Goal: Information Seeking & Learning: Learn about a topic

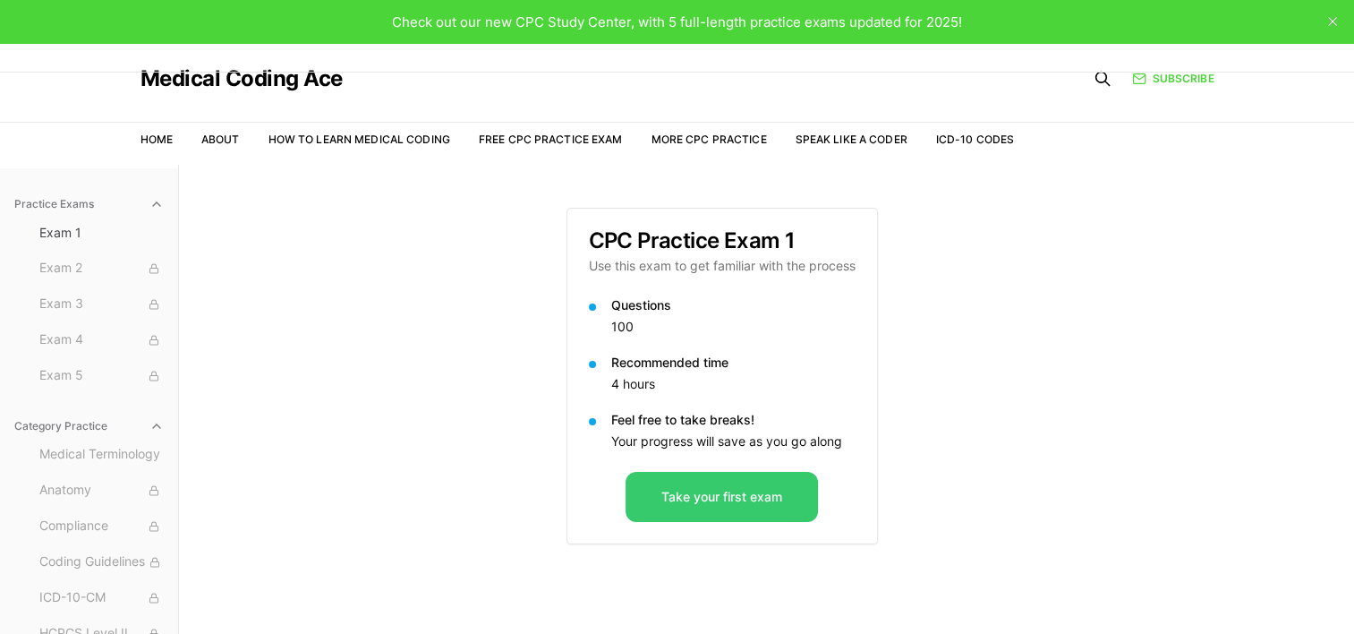
click at [678, 505] on button "Take your first exam" at bounding box center [722, 497] width 192 height 50
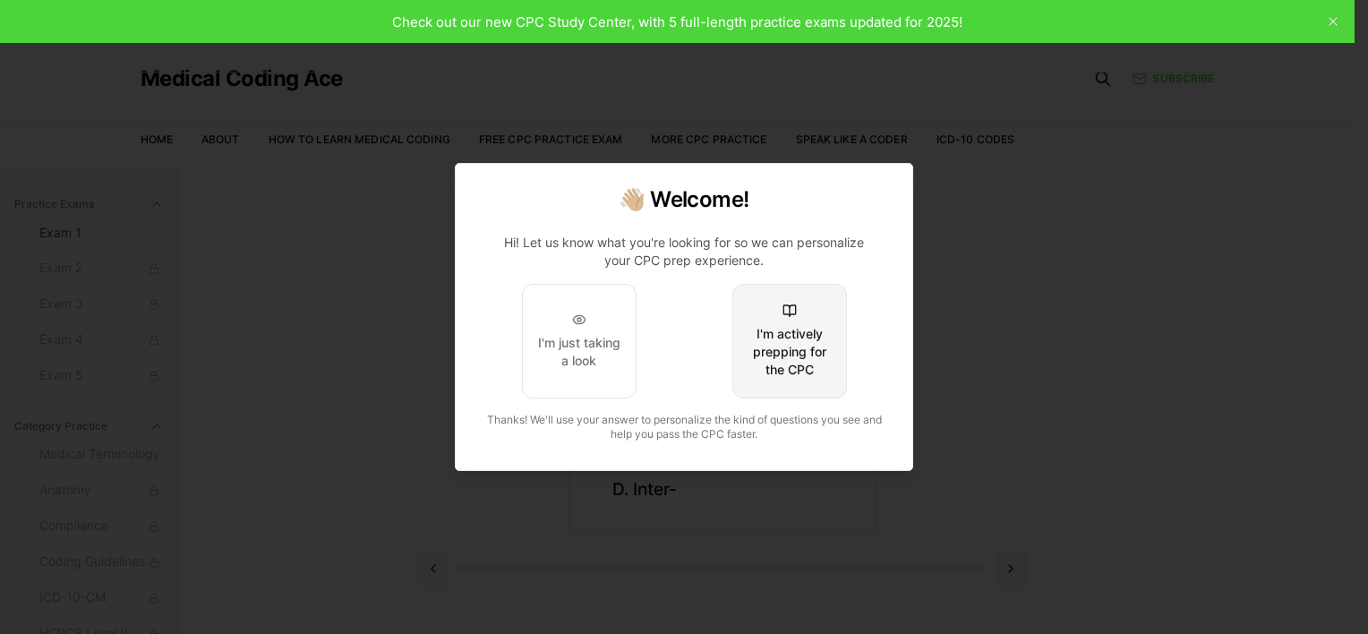
click at [678, 332] on div "I'm actively prepping for the CPC" at bounding box center [789, 352] width 84 height 54
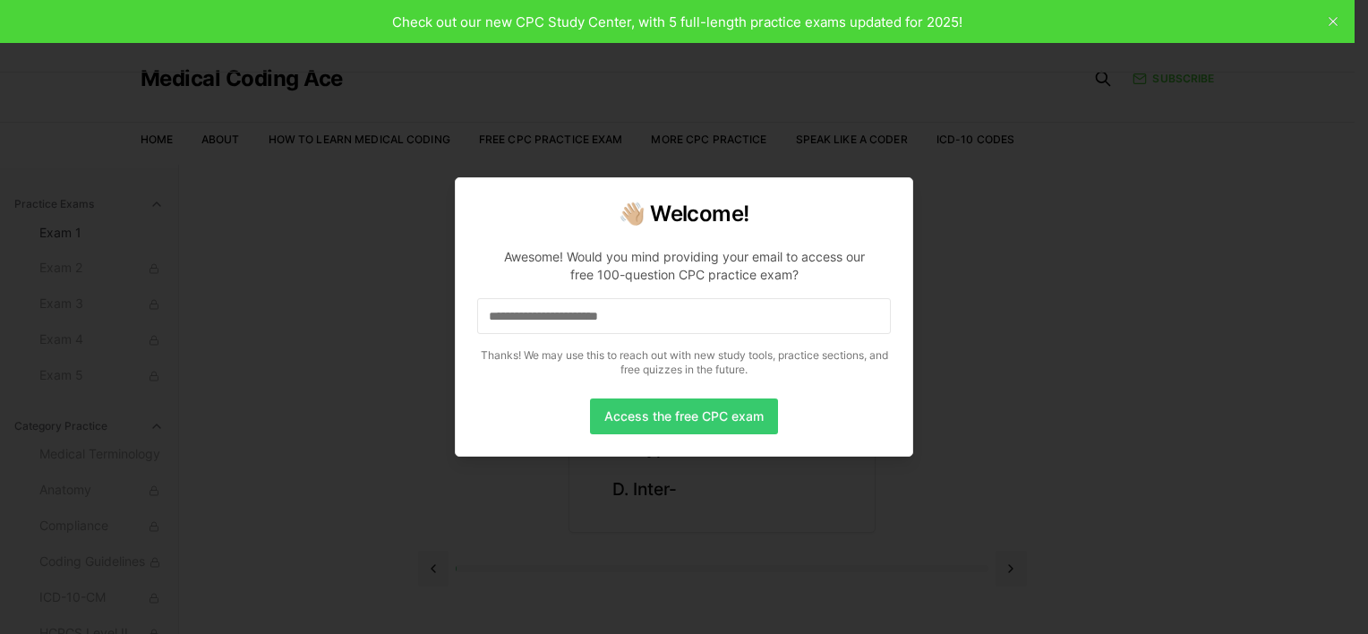
click at [655, 419] on button "Access the free CPC exam" at bounding box center [684, 416] width 188 height 36
click at [621, 315] on input at bounding box center [684, 316] width 414 height 36
click at [646, 412] on button "Access the free CPC exam" at bounding box center [684, 416] width 188 height 36
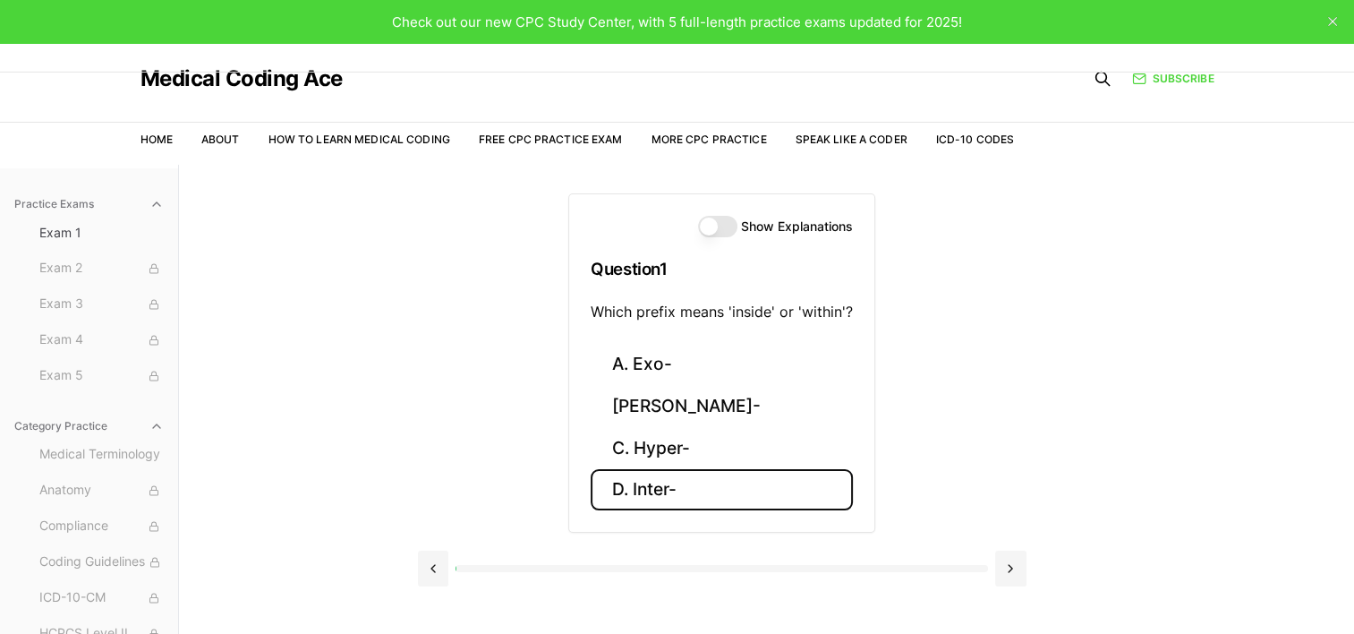
click at [627, 475] on button "D. Inter-" at bounding box center [722, 490] width 262 height 42
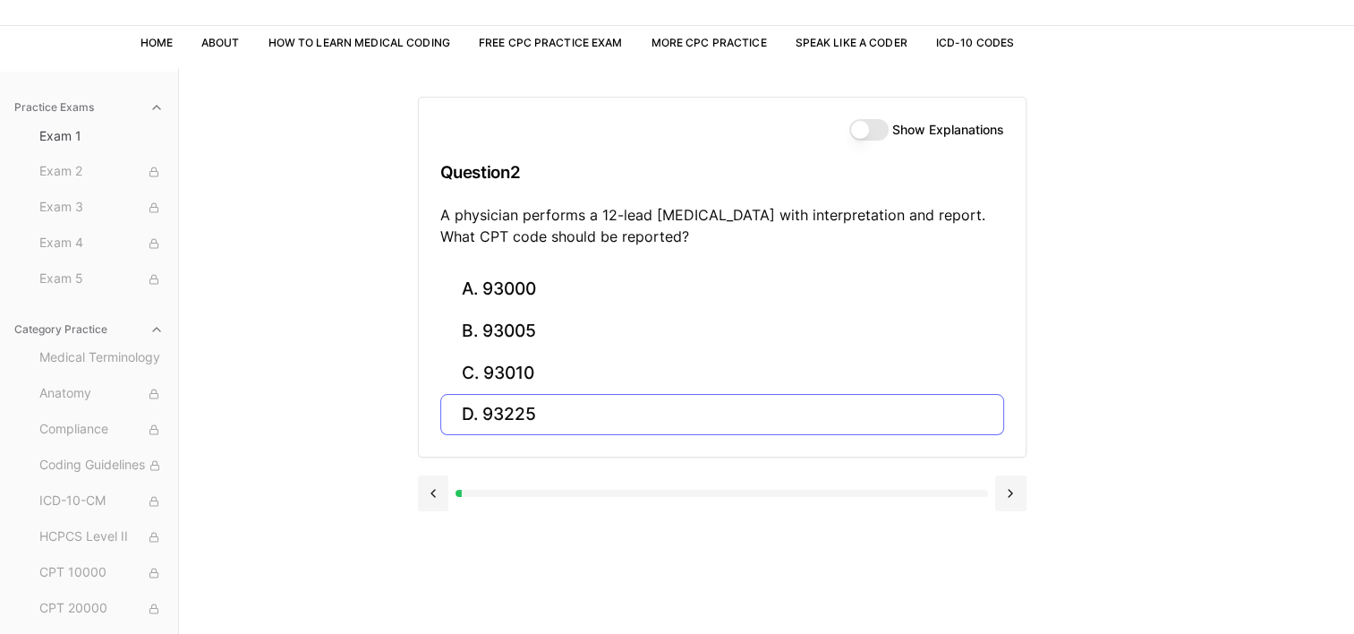
scroll to position [96, 0]
click at [678, 129] on button "Show Explanations" at bounding box center [868, 130] width 39 height 21
drag, startPoint x: 1258, startPoint y: 465, endPoint x: 1325, endPoint y: 455, distance: 67.1
click at [678, 455] on div "Practice Exams Exam 1 Exam 2 Exam 3 Exam 4 Exam 5 Category Practice Medical Ter…" at bounding box center [677, 386] width 1354 height 634
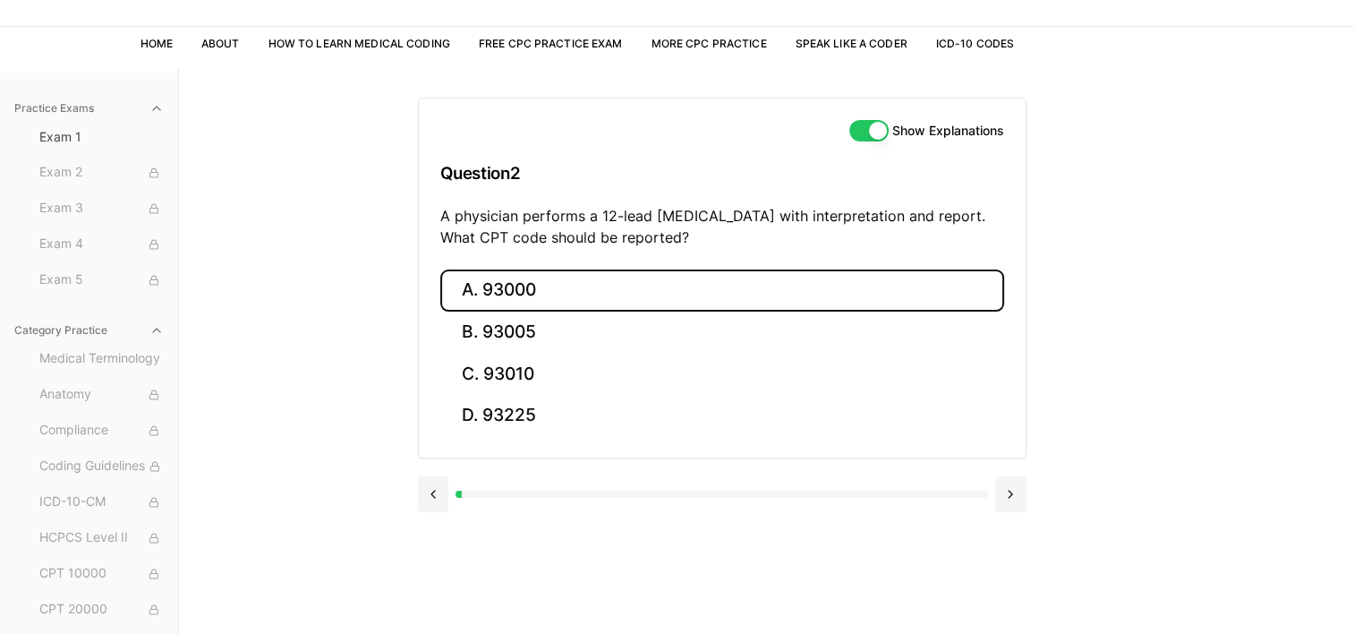
click at [480, 290] on button "A. 93000" at bounding box center [722, 290] width 564 height 42
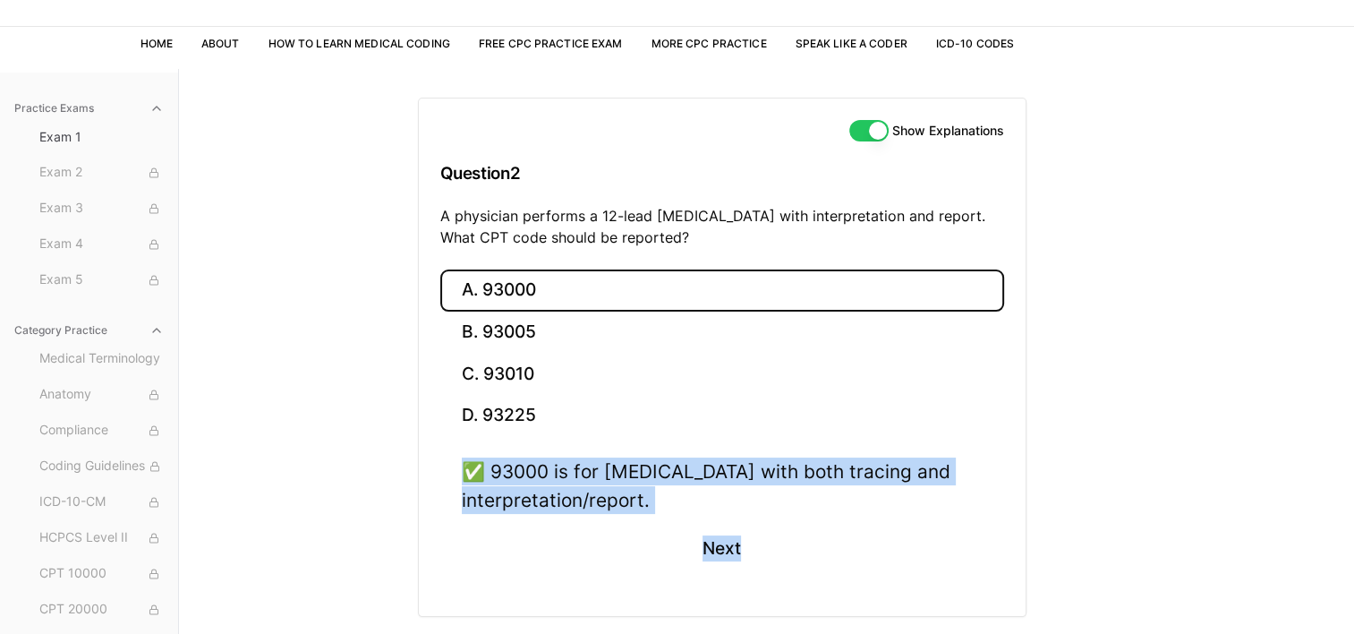
scroll to position [165, 0]
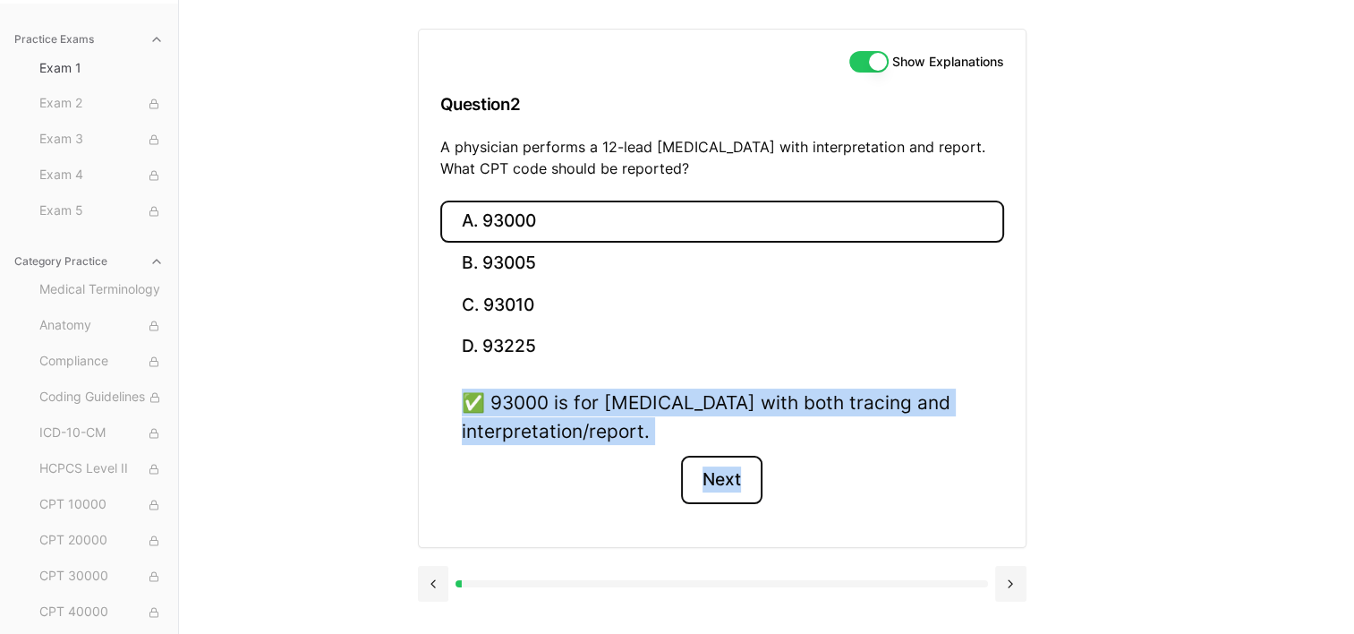
click at [678, 465] on button "Next" at bounding box center [721, 480] width 81 height 48
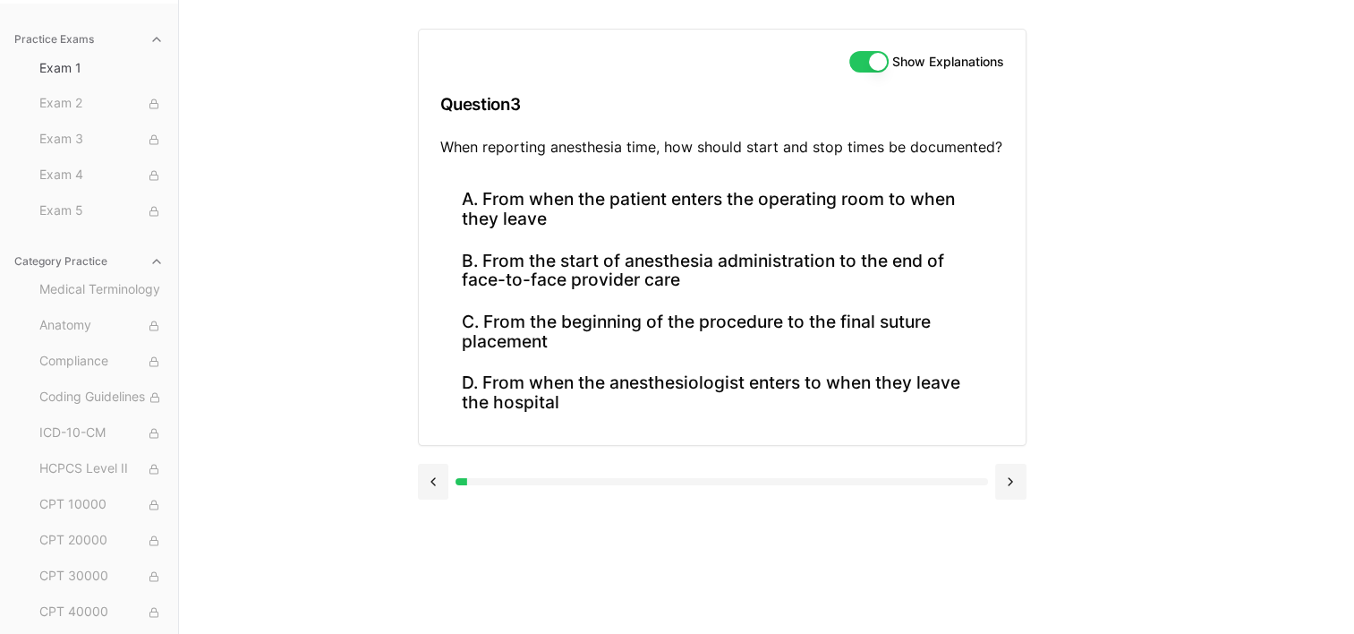
click at [410, 222] on div "Practice Exams Exam 1 Exam 2 Exam 3 Exam 4 Exam 5 Category Practice Medical Ter…" at bounding box center [677, 317] width 1354 height 634
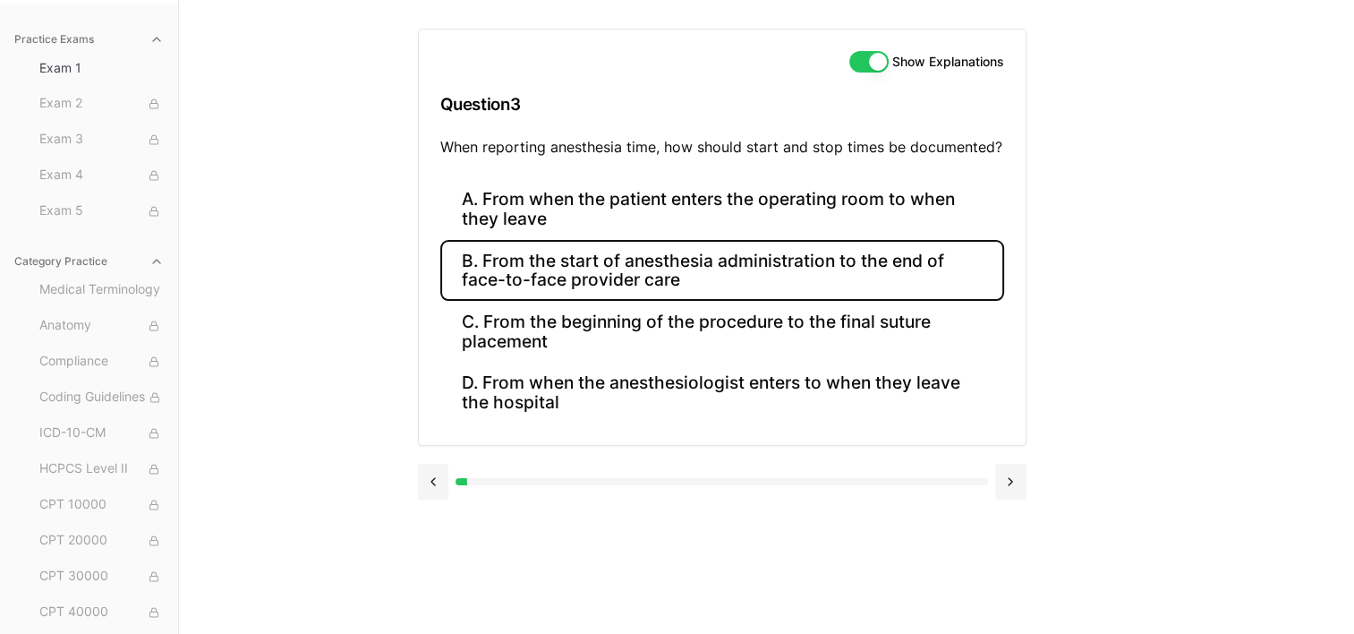
click at [535, 275] on button "B. From the start of anesthesia administration to the end of face-to-face provi…" at bounding box center [722, 270] width 564 height 61
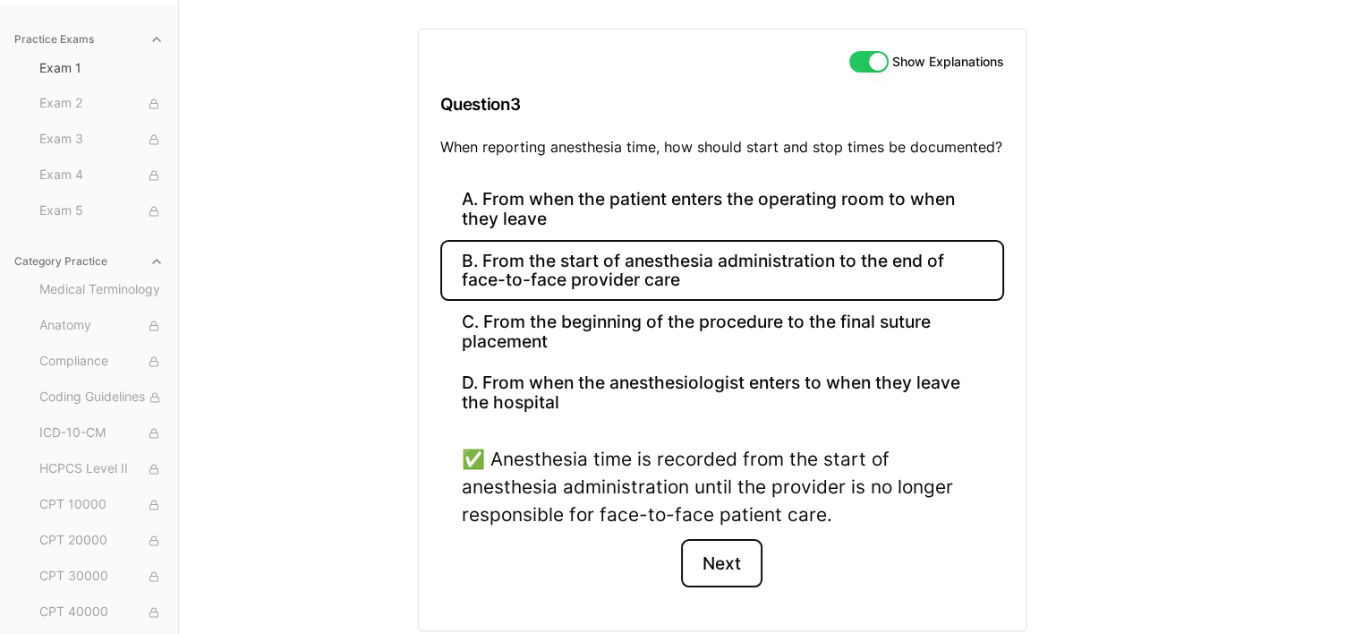
click at [678, 506] on button "Next" at bounding box center [721, 563] width 81 height 48
